Goal: Check status: Check status

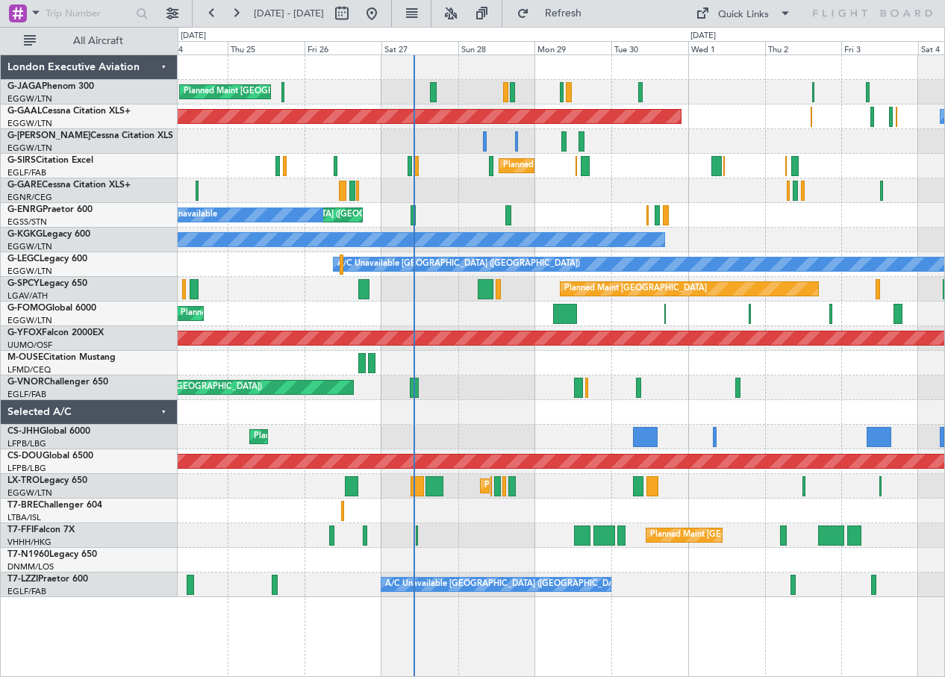
click at [752, 66] on div at bounding box center [561, 67] width 767 height 25
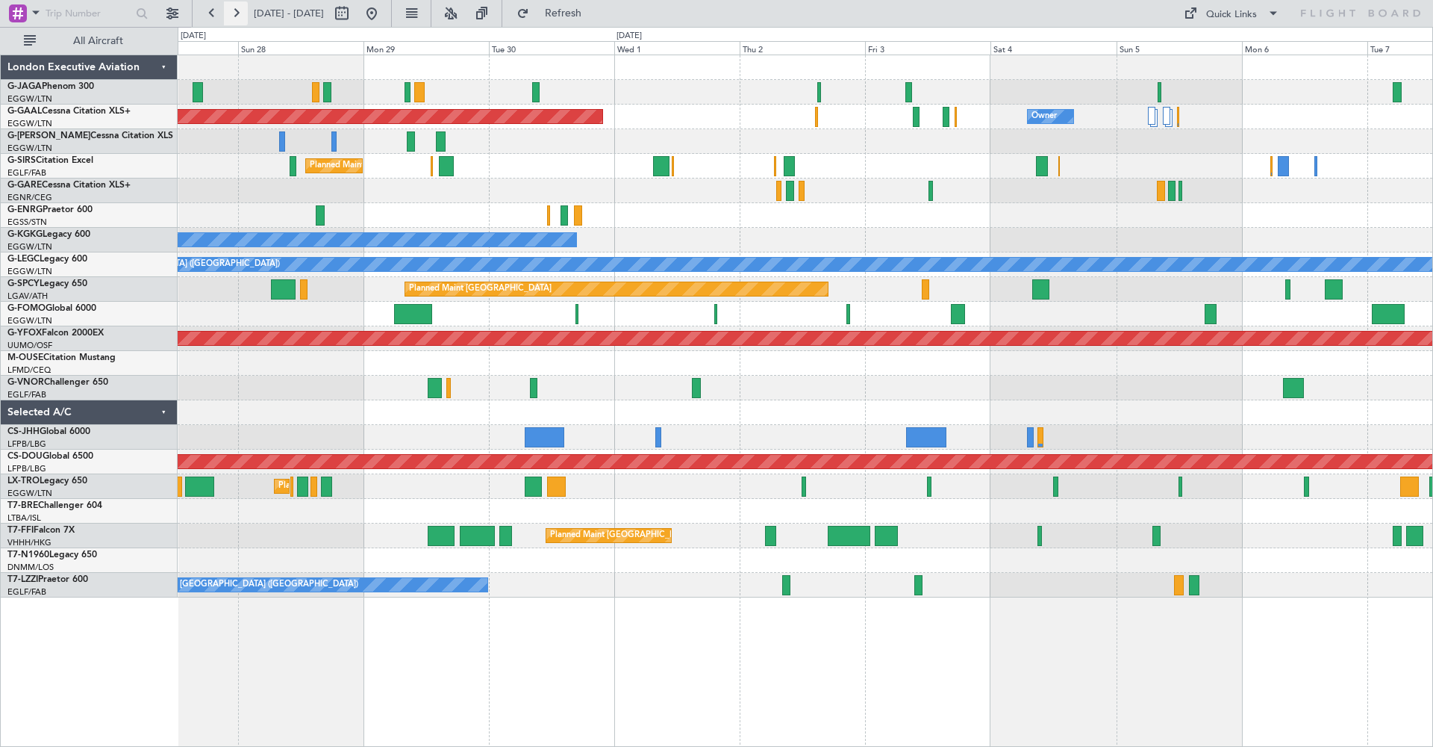
click at [235, 12] on button at bounding box center [236, 13] width 24 height 24
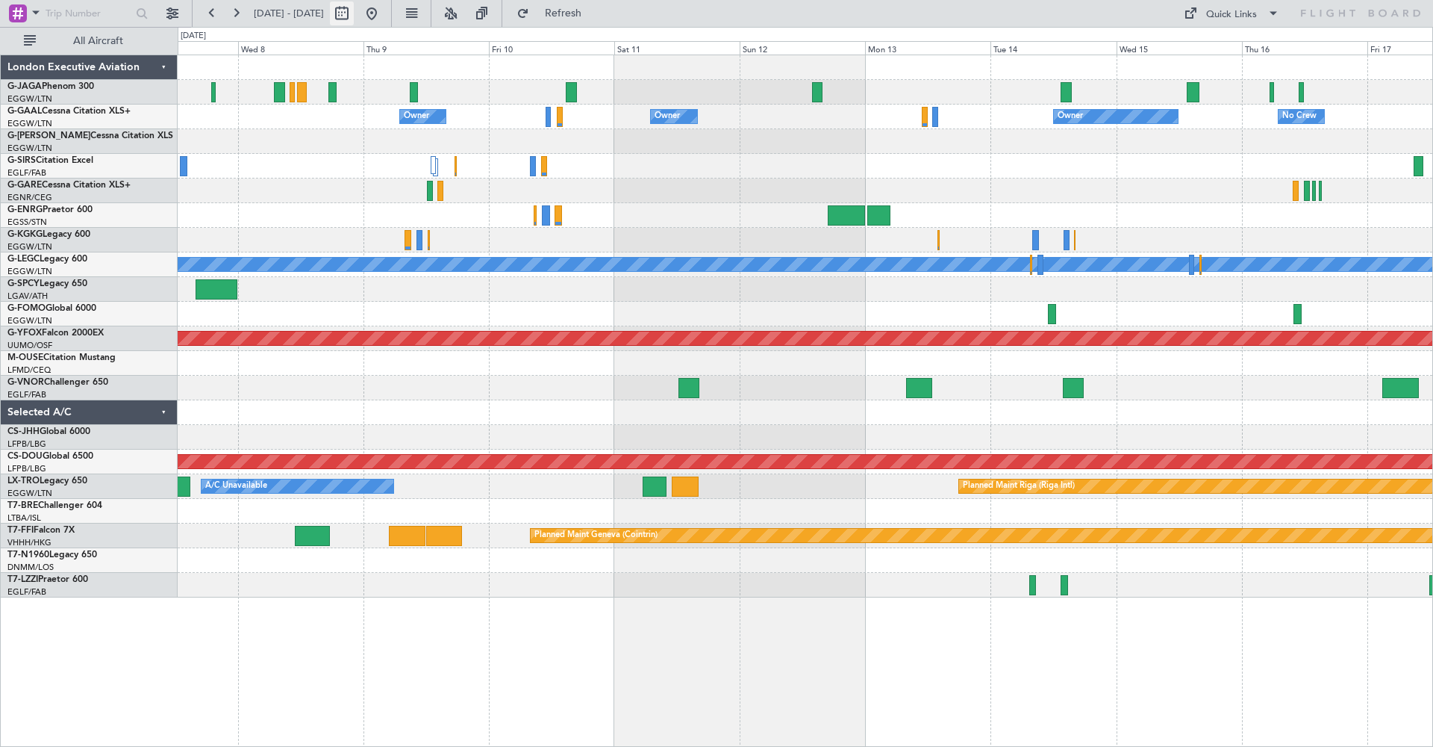
click at [354, 12] on button at bounding box center [342, 13] width 24 height 24
select select "10"
select select "2025"
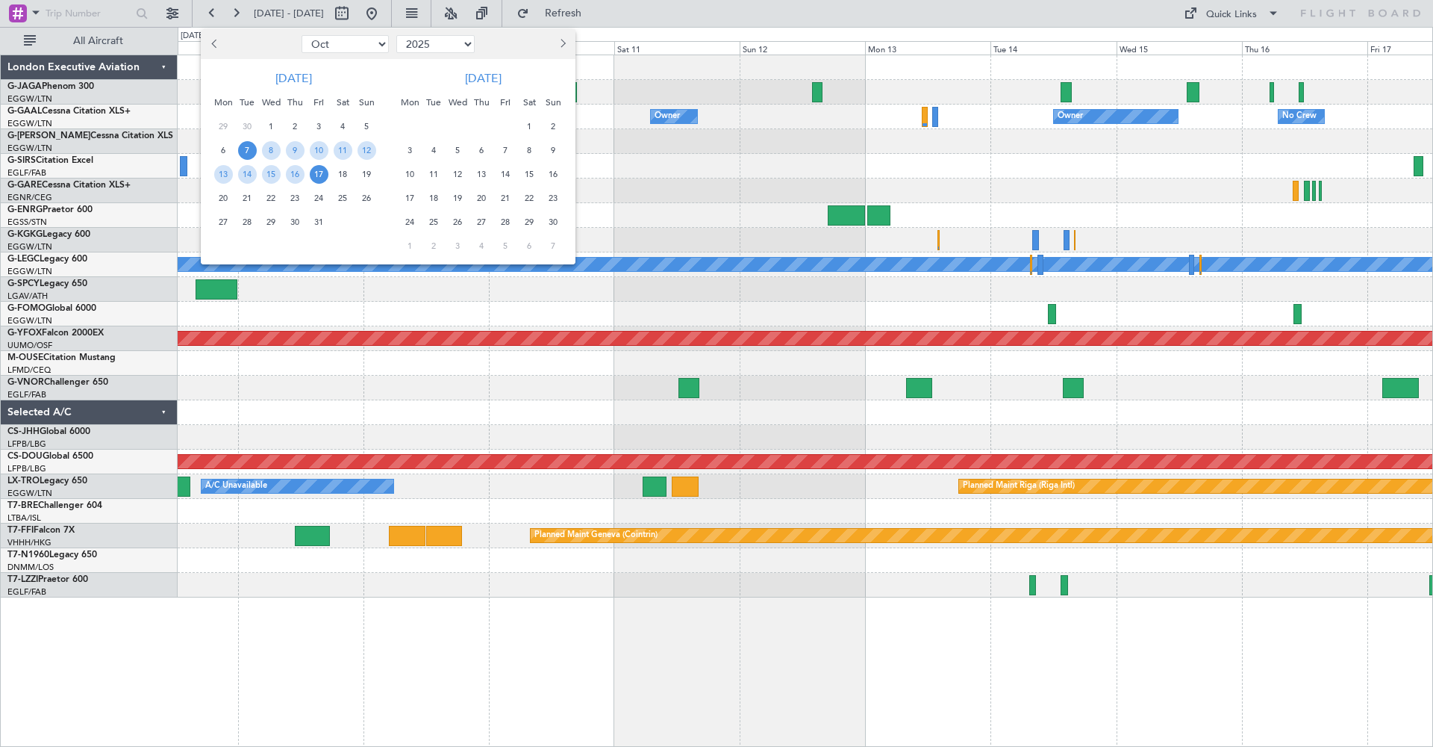
click at [246, 148] on span "7" at bounding box center [247, 150] width 19 height 19
click at [247, 195] on span "21" at bounding box center [247, 198] width 19 height 19
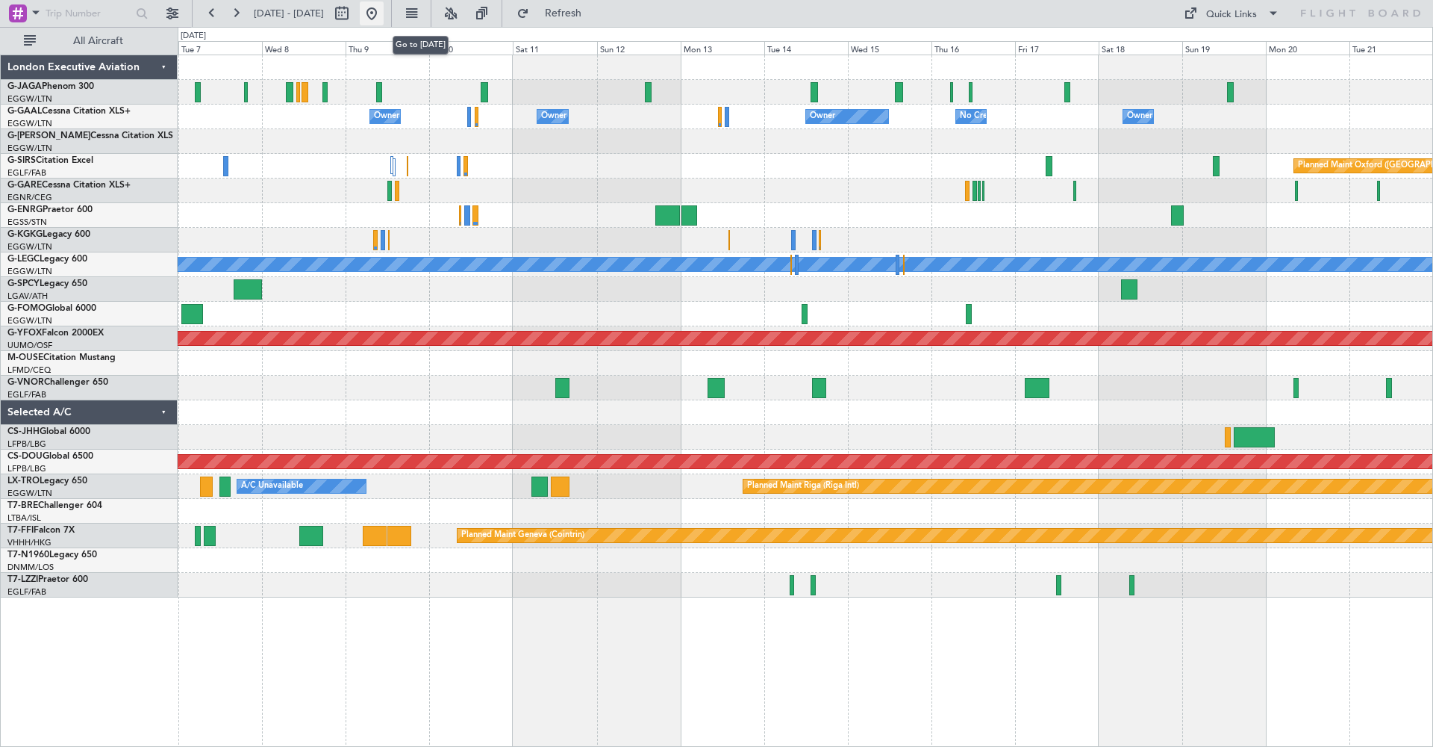
click at [384, 15] on button at bounding box center [372, 13] width 24 height 24
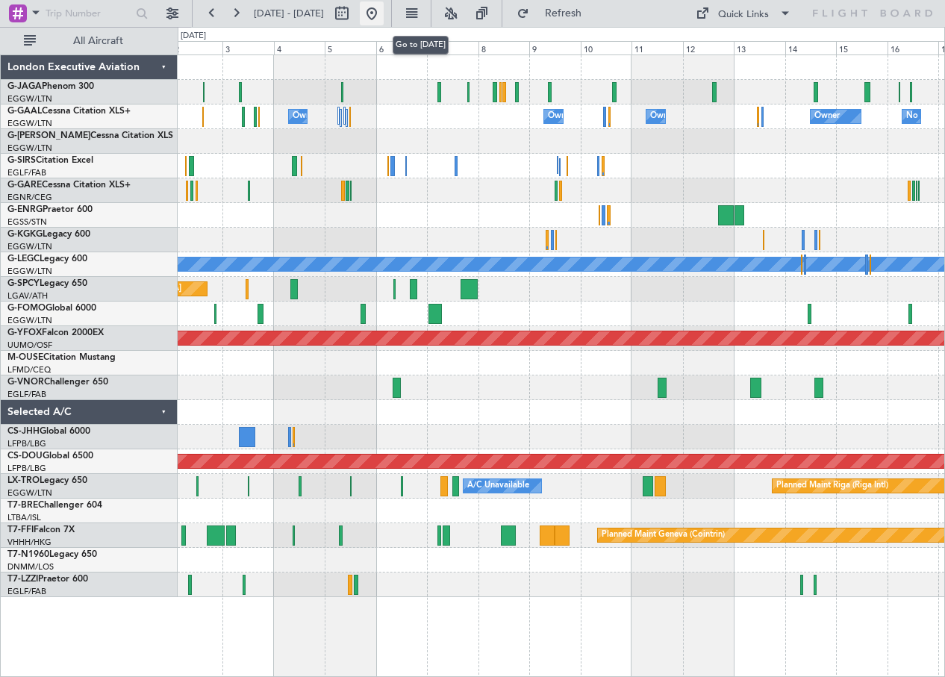
click at [384, 13] on button at bounding box center [372, 13] width 24 height 24
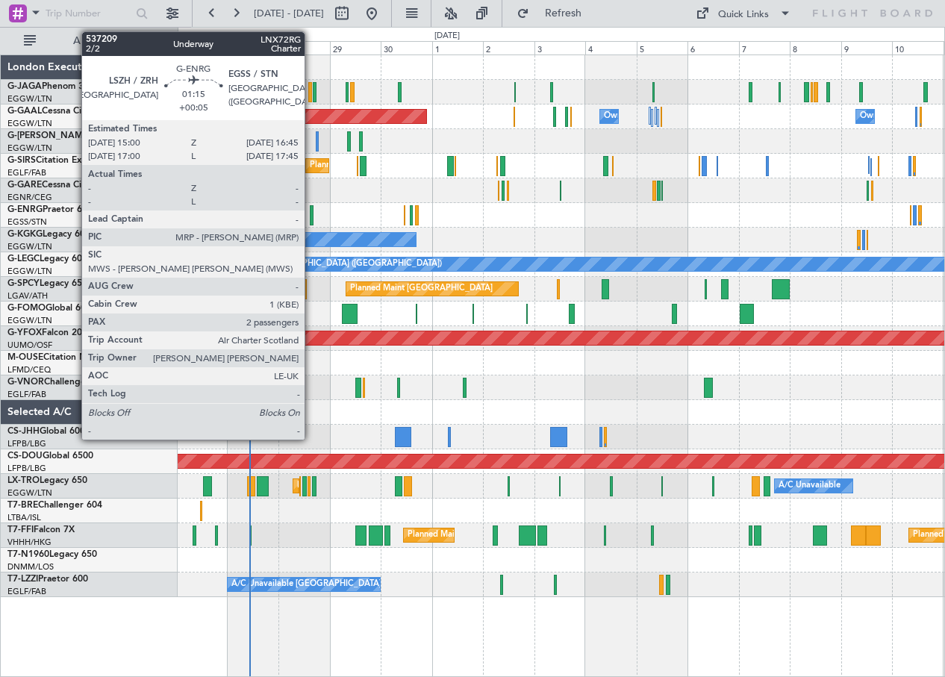
click at [311, 213] on div at bounding box center [312, 215] width 4 height 20
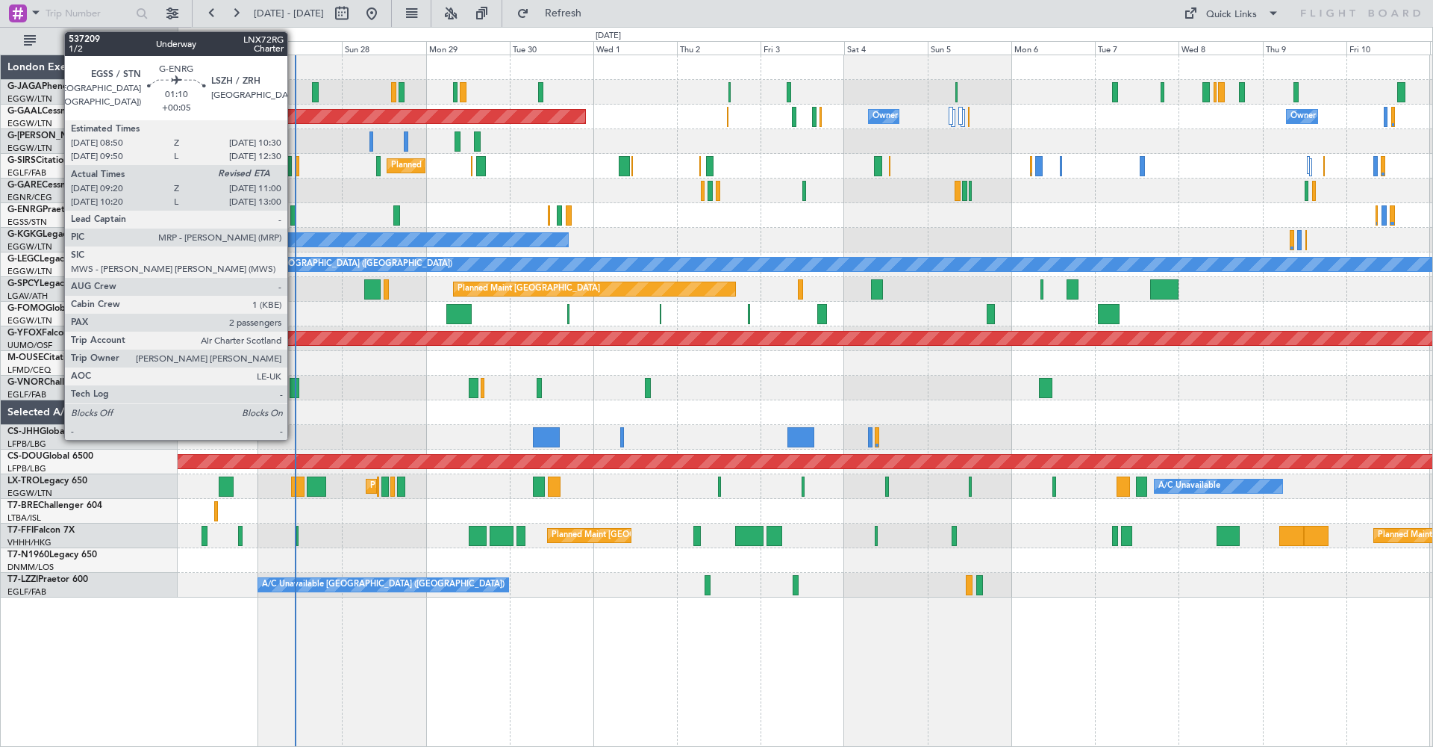
click at [294, 214] on div at bounding box center [293, 215] width 6 height 20
